Goal: Navigation & Orientation: Go to known website

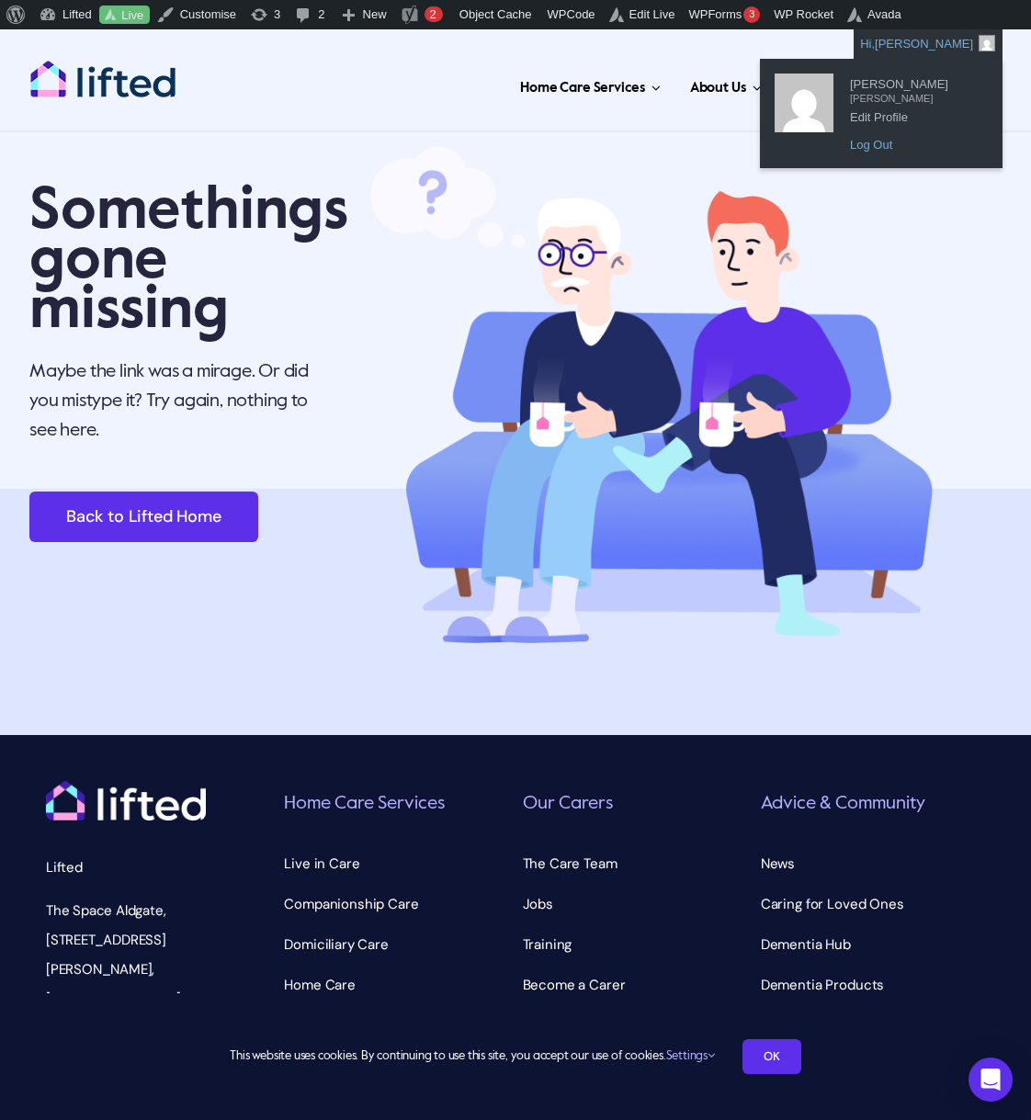
click at [899, 142] on link "Log Out" at bounding box center [914, 145] width 147 height 24
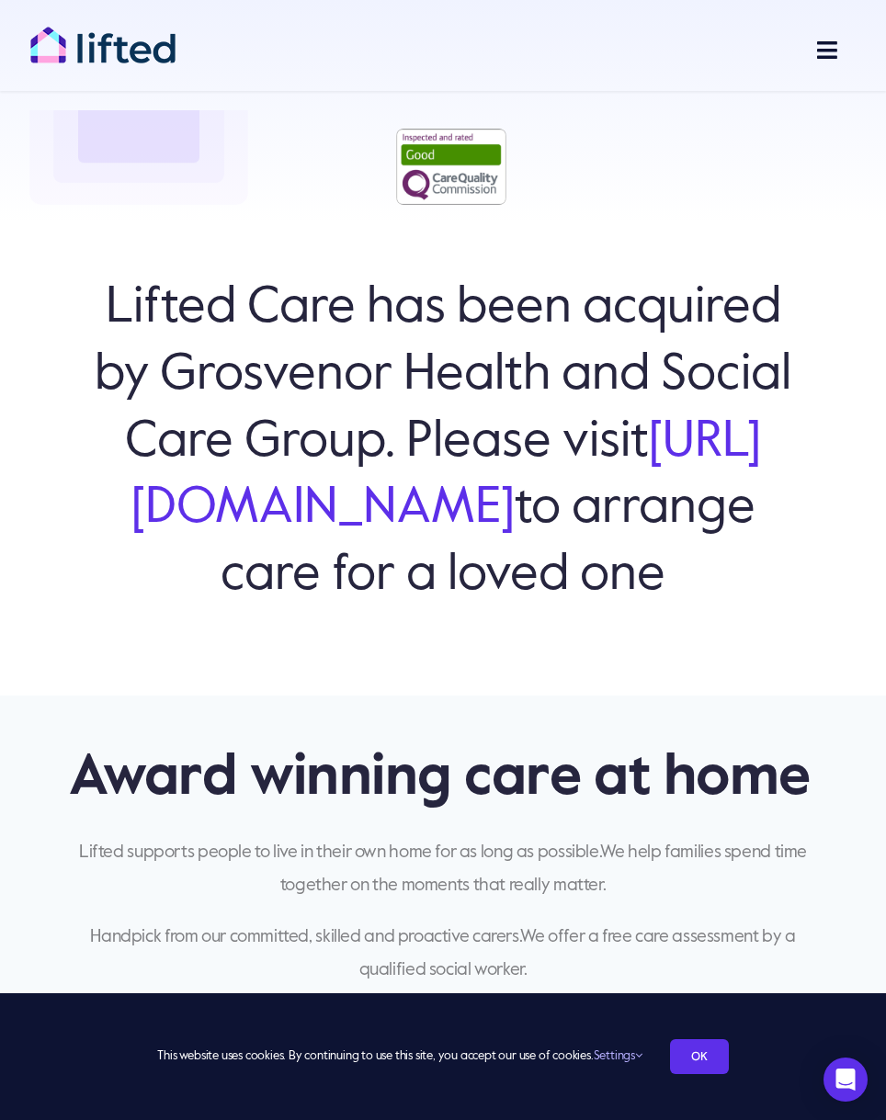
click at [153, 630] on div "Lifted Care has been acquired by Grosvenor Health and Social Care Group. Please…" at bounding box center [443, 459] width 702 height 343
click at [489, 486] on link "https://www.grosvenorhsc.co.uk/" at bounding box center [446, 475] width 630 height 117
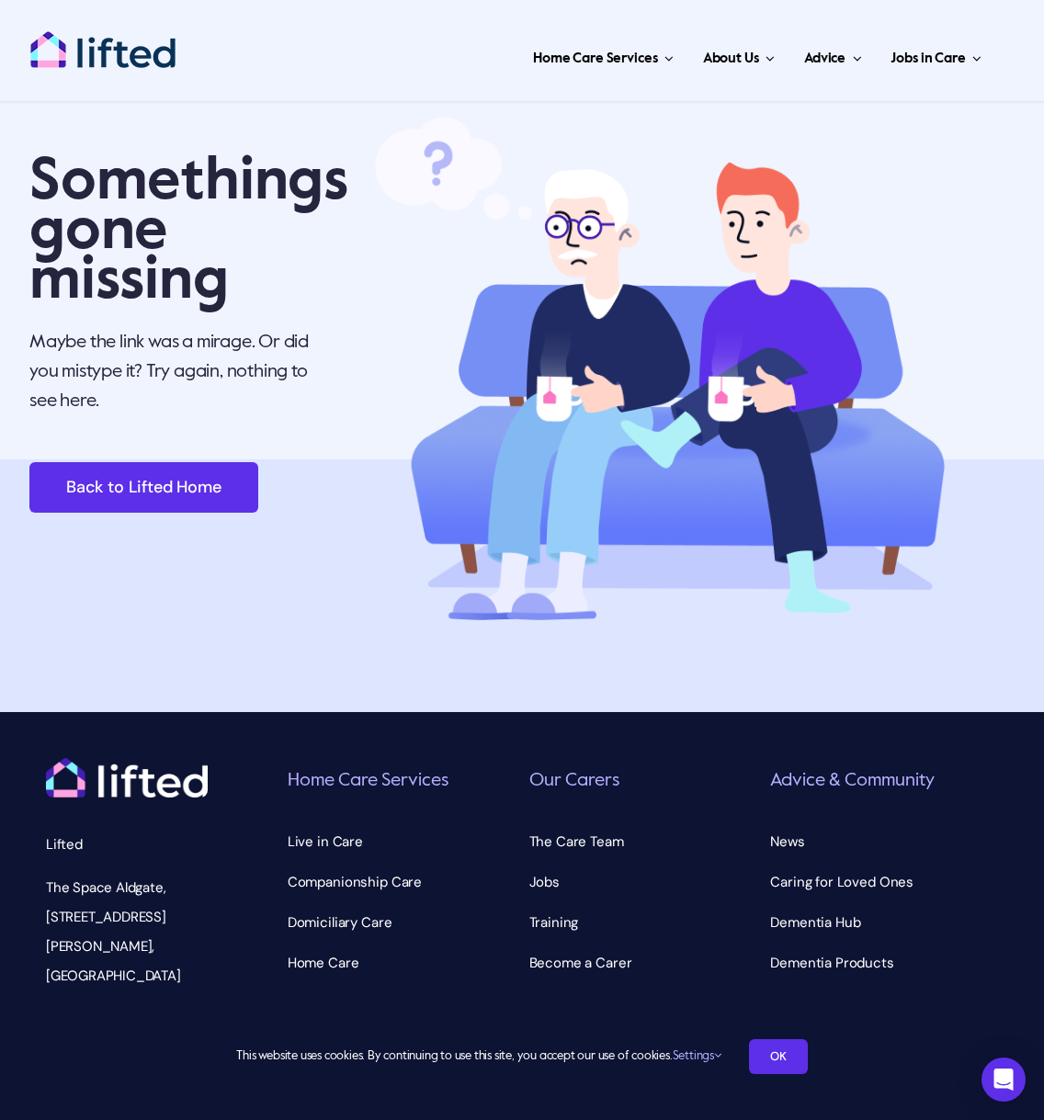
click at [327, 131] on div "Somethings gone missing Maybe the link was a mirage. Or did you mistype it? Try…" at bounding box center [180, 311] width 302 height 402
click at [338, 320] on div "Somethings gone missing Maybe the link was a mirage. Or did you mistype it? Try…" at bounding box center [181, 311] width 342 height 402
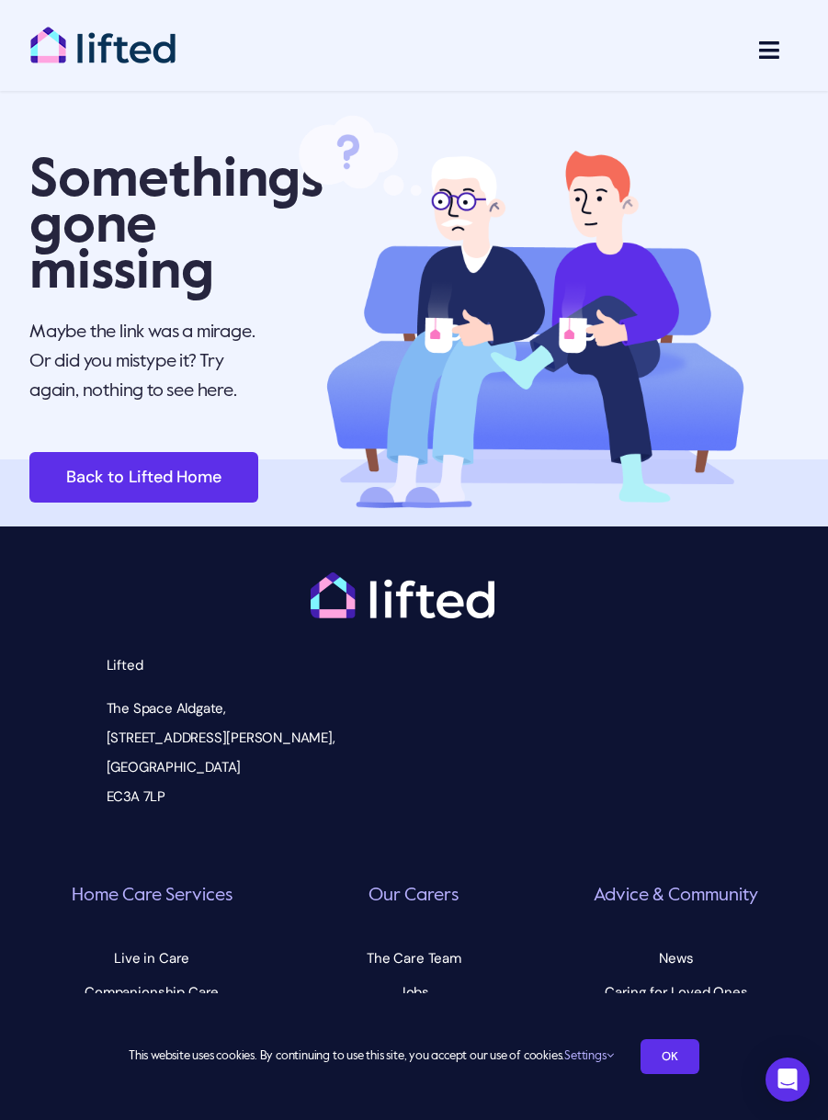
click at [208, 388] on p "Maybe the link was a mirage. Or did you mistype it? Try again, nothing to see h…" at bounding box center [147, 362] width 236 height 88
click at [194, 401] on p "Maybe the link was a mirage. Or did you mistype it? Try again, nothing to see h…" at bounding box center [147, 362] width 236 height 88
click at [160, 348] on p "Maybe the link was a mirage. Or did you mistype it? Try again, nothing to see h…" at bounding box center [147, 362] width 236 height 88
click at [351, 309] on img at bounding box center [520, 309] width 449 height 398
